Goal: Information Seeking & Learning: Learn about a topic

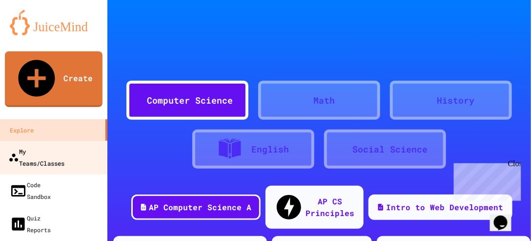
click at [40, 145] on div "My Teams/Classes" at bounding box center [36, 157] width 56 height 24
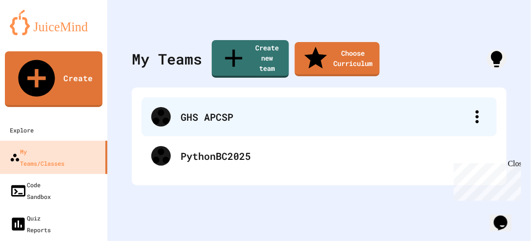
click at [217, 109] on div "GHS APCSP" at bounding box center [324, 116] width 287 height 15
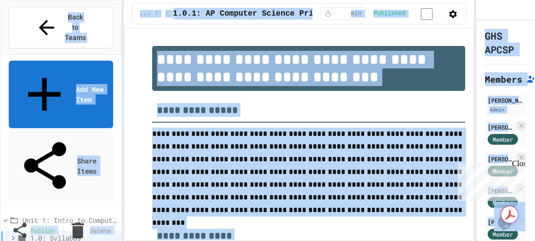
click at [7, 205] on div "Unit 1: Intro to Computer Science 1.0: Syllabus 1.1: Welcome to Computer Scienc…" at bounding box center [61, 209] width 120 height 8
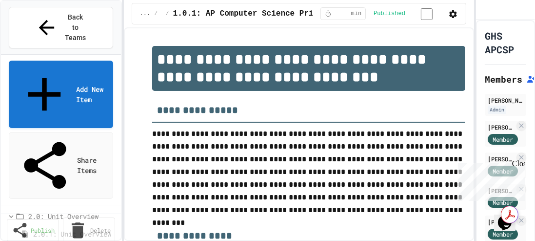
scroll to position [271, 0]
click at [18, 223] on div "2.0.1: Unit Overview" at bounding box center [61, 230] width 120 height 14
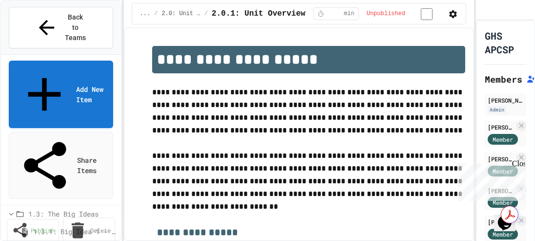
scroll to position [145, 0]
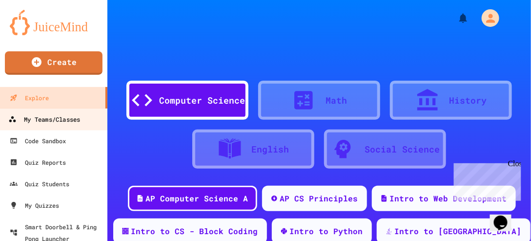
click at [45, 119] on div "My Teams/Classes" at bounding box center [44, 119] width 72 height 12
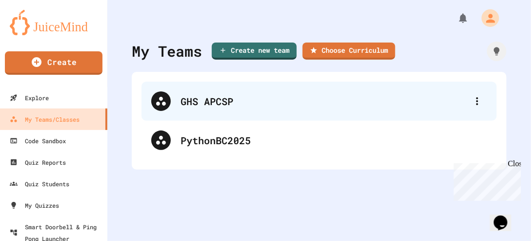
click at [202, 101] on div "GHS APCSP" at bounding box center [324, 101] width 287 height 15
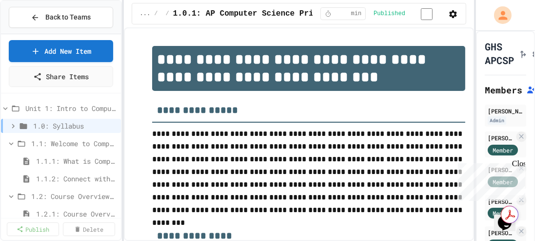
click at [0, 27] on div "Back to Teams Add New Item Share Items Unit 1: Intro to Computer Science 1.0: S…" at bounding box center [61, 120] width 122 height 241
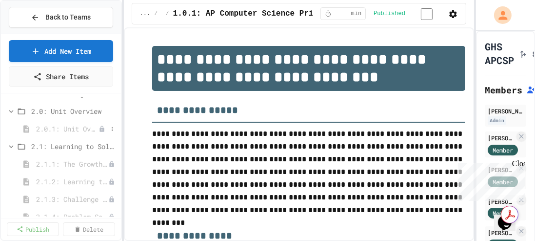
scroll to position [261, 0]
click at [74, 123] on span "2.0.1: Unit Overview" at bounding box center [67, 128] width 62 height 10
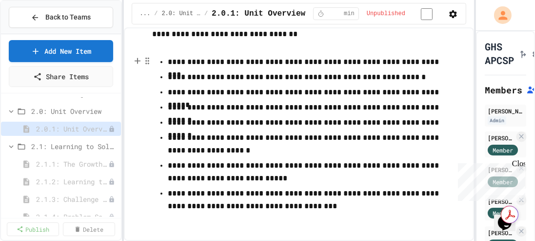
scroll to position [225, 0]
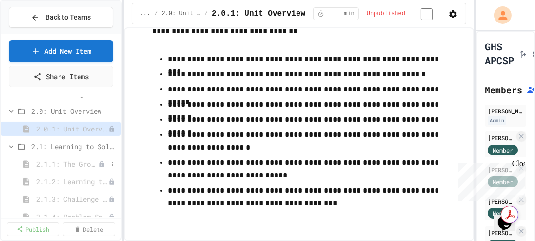
click at [78, 164] on span "2.1.1: The Growth Mindset" at bounding box center [67, 164] width 62 height 10
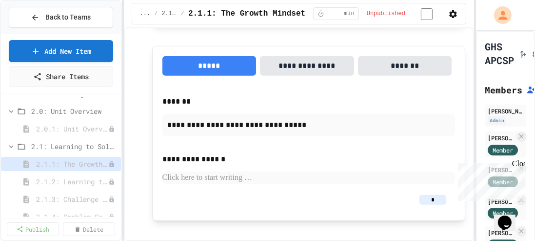
scroll to position [996, 0]
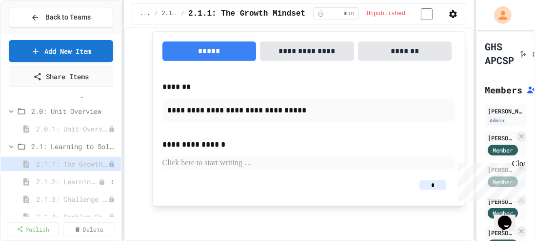
click at [73, 178] on span "2.1.2: Learning to Solve Hard Problems" at bounding box center [67, 181] width 62 height 10
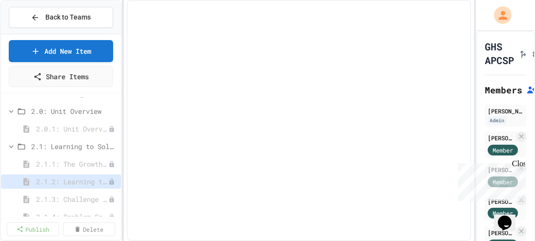
select select "***"
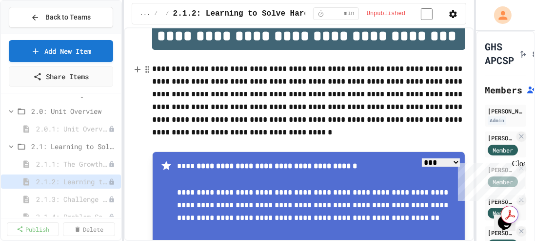
scroll to position [25, 0]
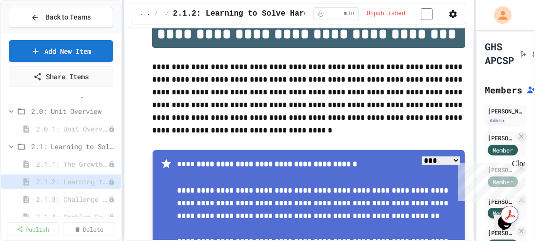
click at [520, 164] on div "Close" at bounding box center [518, 165] width 12 height 12
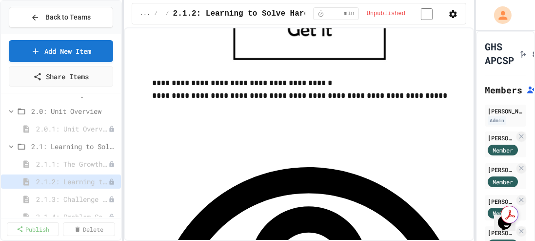
scroll to position [702, 0]
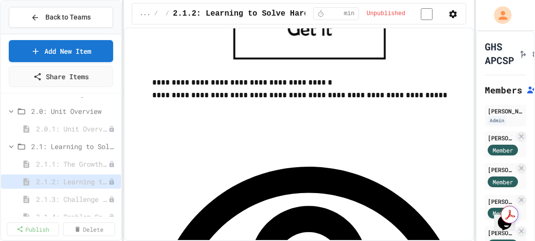
click at [451, 16] on icon "button" at bounding box center [454, 14] width 10 height 10
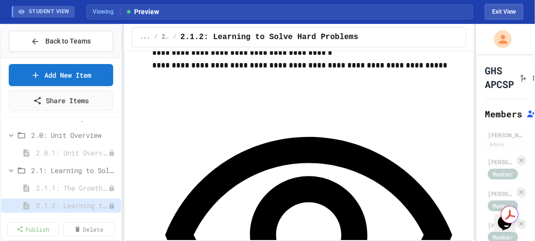
scroll to position [756, 0]
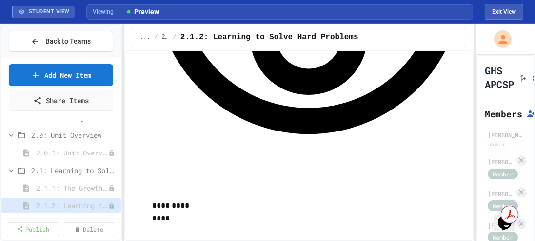
scroll to position [955, 0]
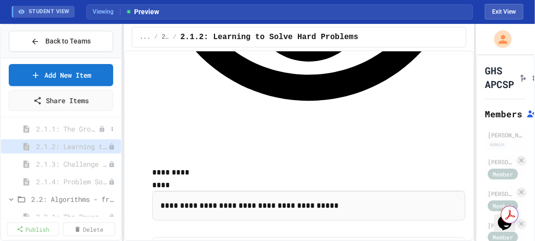
scroll to position [321, 0]
click at [76, 159] on span "2.1.3: Challenge Problem - The Bridge" at bounding box center [67, 163] width 62 height 10
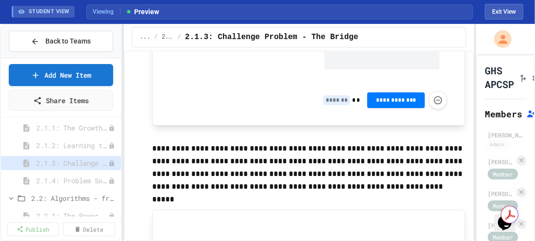
scroll to position [876, 0]
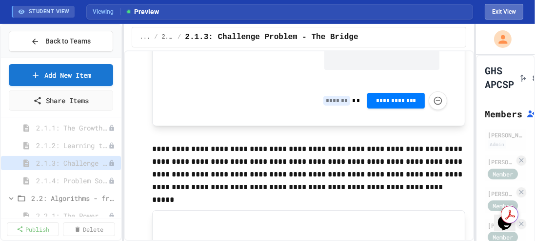
click at [500, 10] on button "Exit View" at bounding box center [504, 12] width 39 height 16
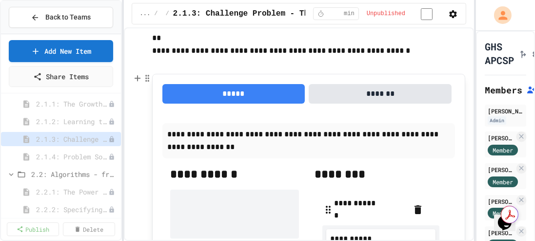
scroll to position [494, 0]
click at [148, 79] on circle "button" at bounding box center [148, 78] width 1 height 1
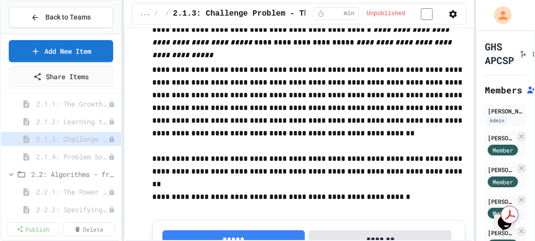
scroll to position [347, 0]
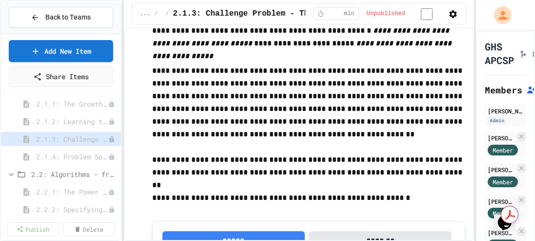
click at [451, 13] on icon "button" at bounding box center [454, 14] width 10 height 10
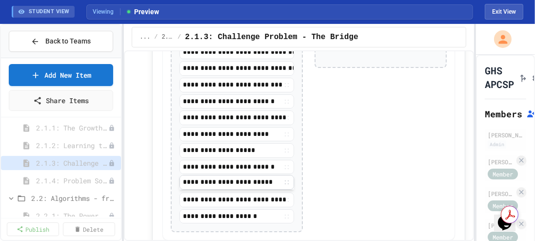
scroll to position [1304, 0]
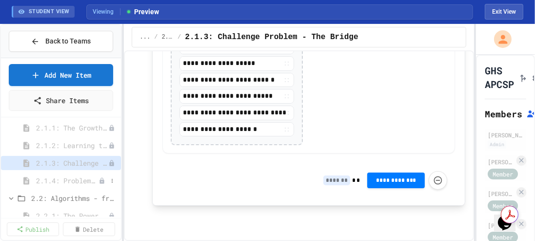
click at [74, 175] on span "2.1.4: Problem Solving Practice" at bounding box center [67, 180] width 62 height 10
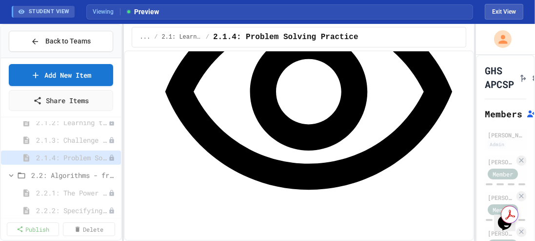
scroll to position [914, 0]
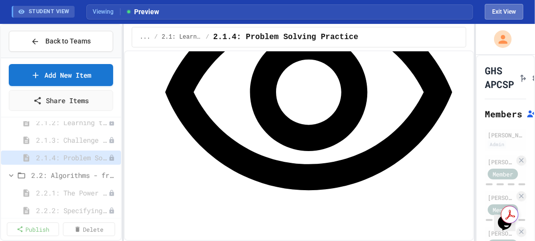
click at [503, 6] on button "Exit View" at bounding box center [504, 12] width 39 height 16
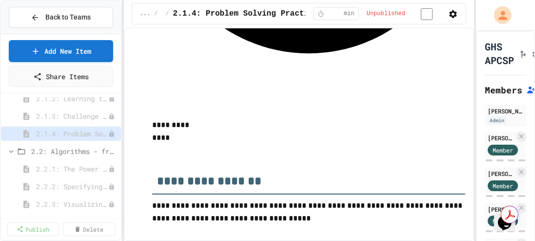
scroll to position [1134, 0]
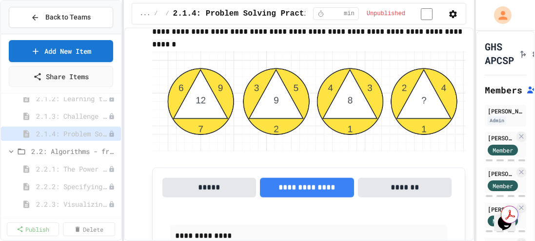
scroll to position [1370, 0]
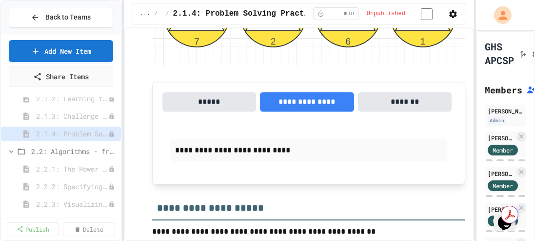
scroll to position [1789, 0]
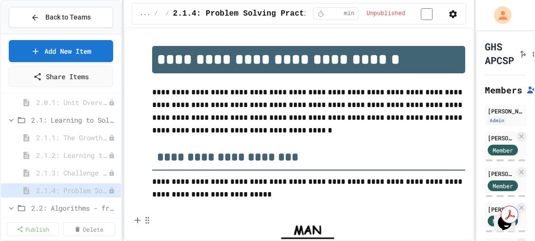
scroll to position [286, 0]
click at [77, 137] on span "2.1.1: The Growth Mindset" at bounding box center [67, 138] width 62 height 10
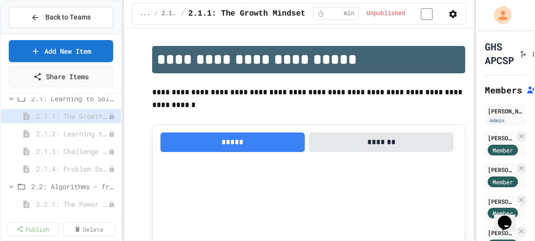
scroll to position [304, 0]
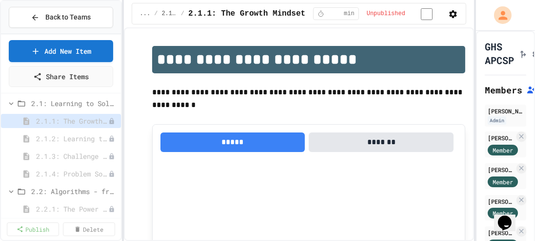
click at [77, 137] on span "2.1.2: Learning to Solve Hard Problems" at bounding box center [72, 138] width 72 height 10
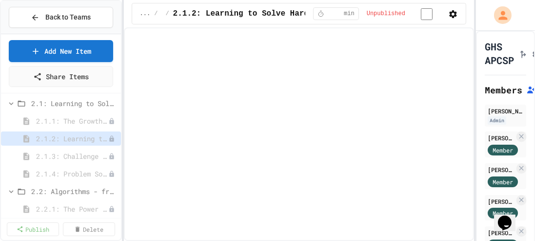
select select "***"
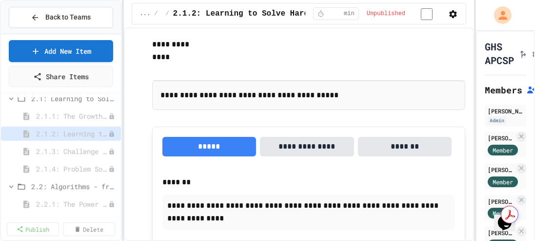
scroll to position [308, 0]
click at [81, 149] on span "2.1.3: Challenge Problem - The Bridge" at bounding box center [67, 151] width 62 height 10
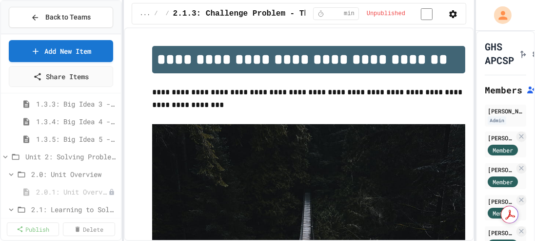
scroll to position [196, 0]
